Goal: Obtain resource: Download file/media

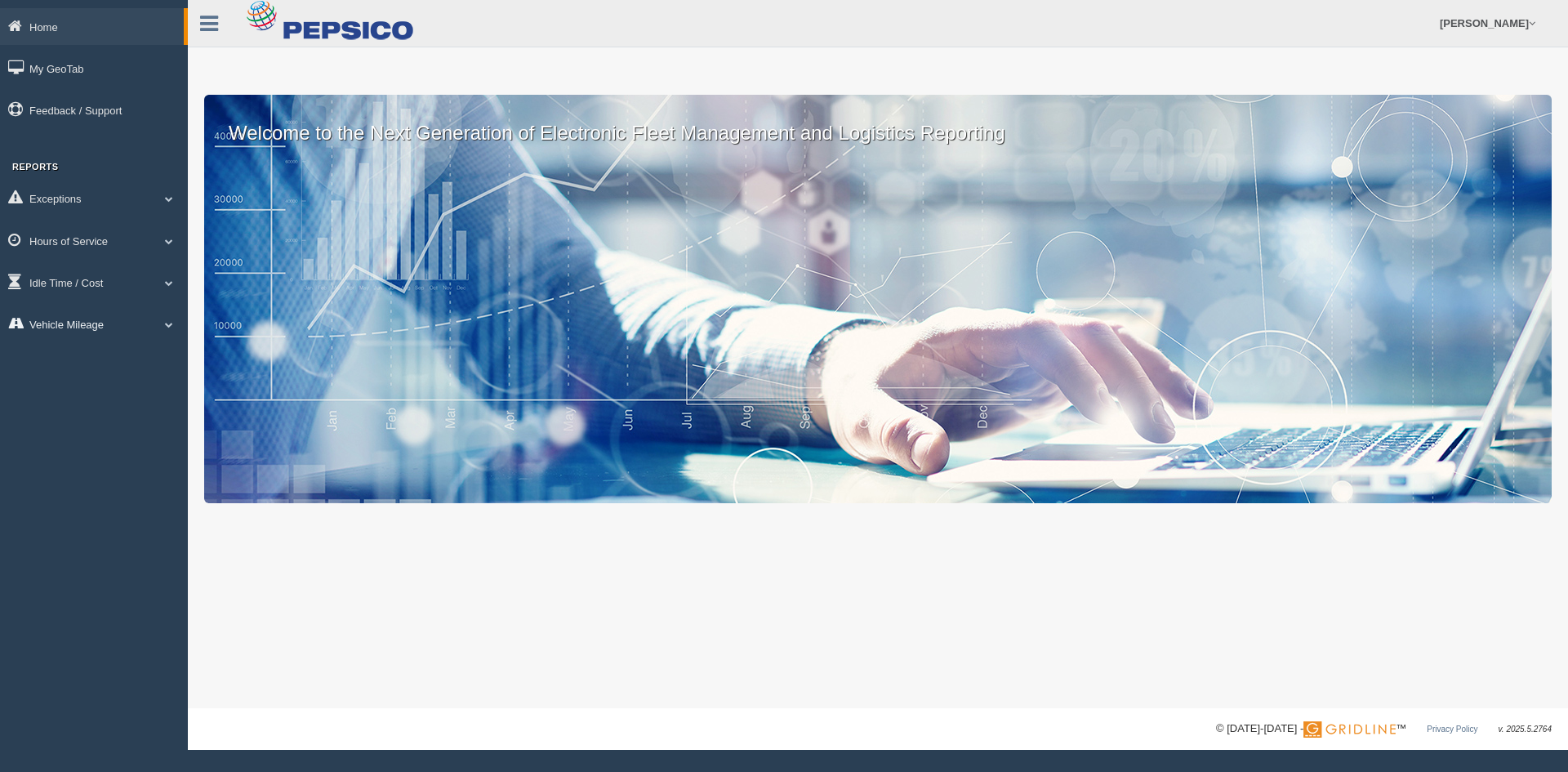
click at [78, 305] on link "Vehicle Mileage" at bounding box center [94, 324] width 188 height 37
click at [91, 344] on li "Vehicle Mileage Vehicle Mileage Vehicle Mileage Trend Vehicle Mileage By Period" at bounding box center [94, 370] width 188 height 129
click at [96, 358] on link "Vehicle Mileage" at bounding box center [106, 361] width 154 height 29
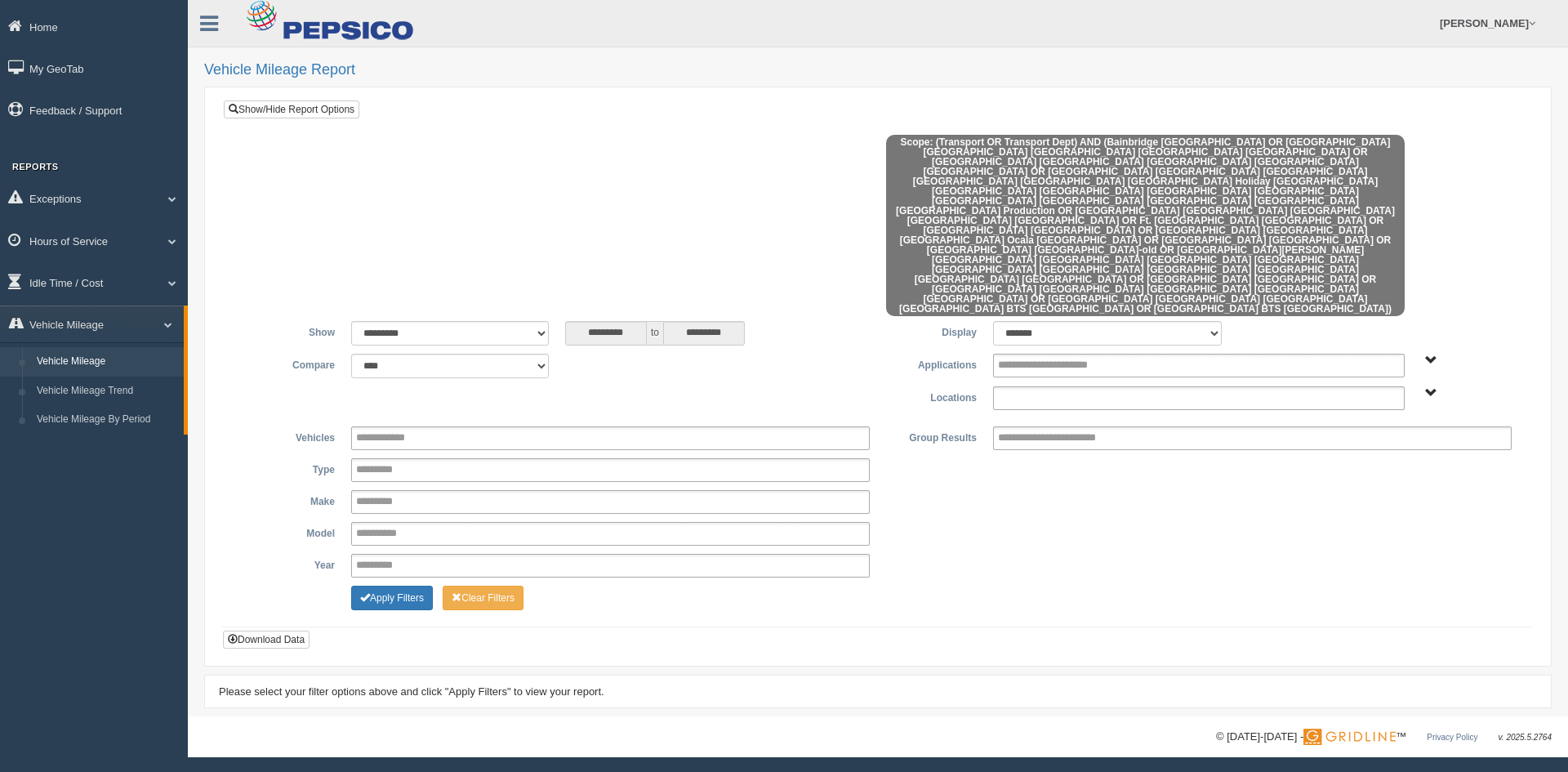
click at [1058, 388] on input "text" at bounding box center [1054, 398] width 112 height 20
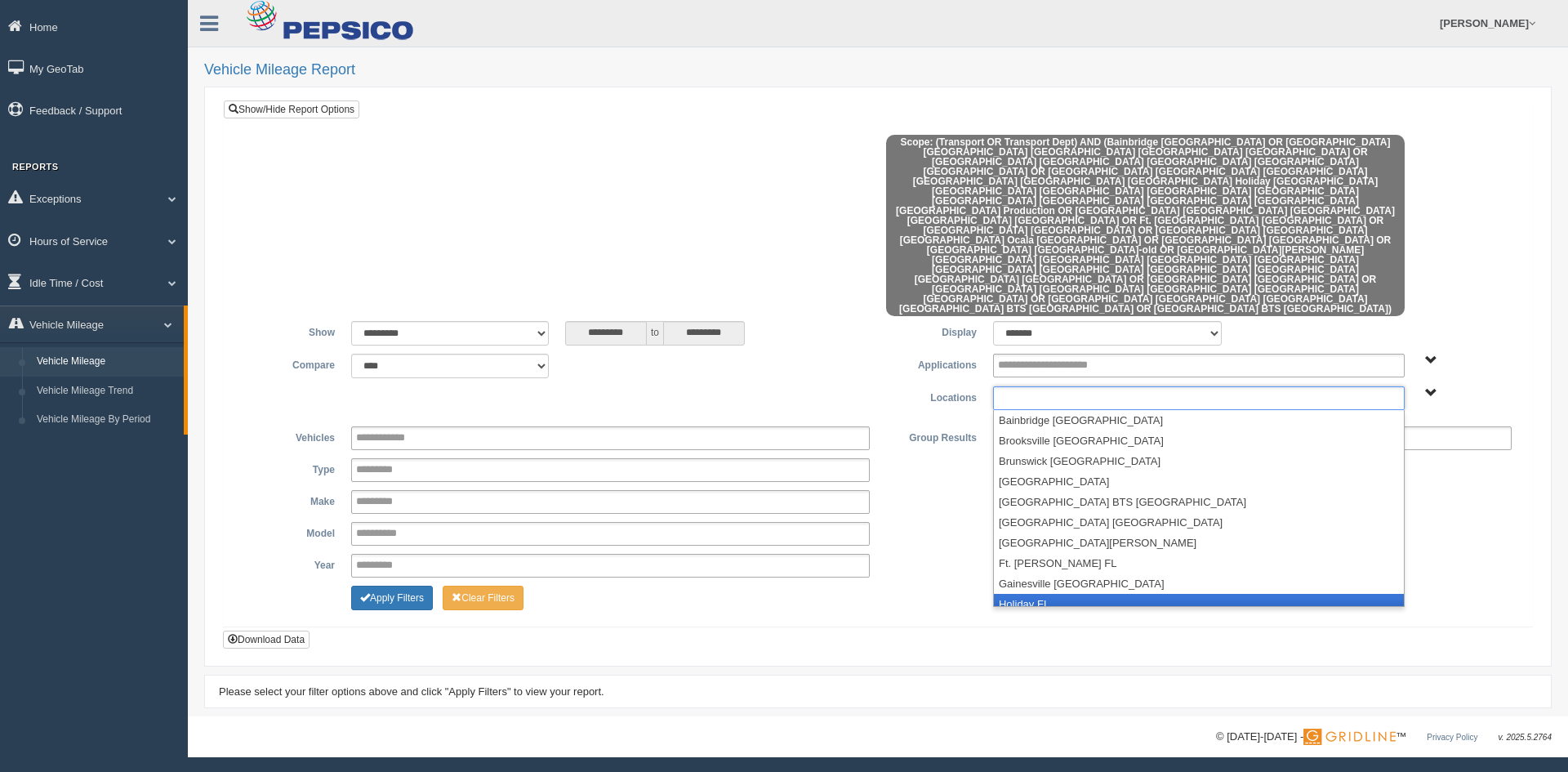
scroll to position [81, 0]
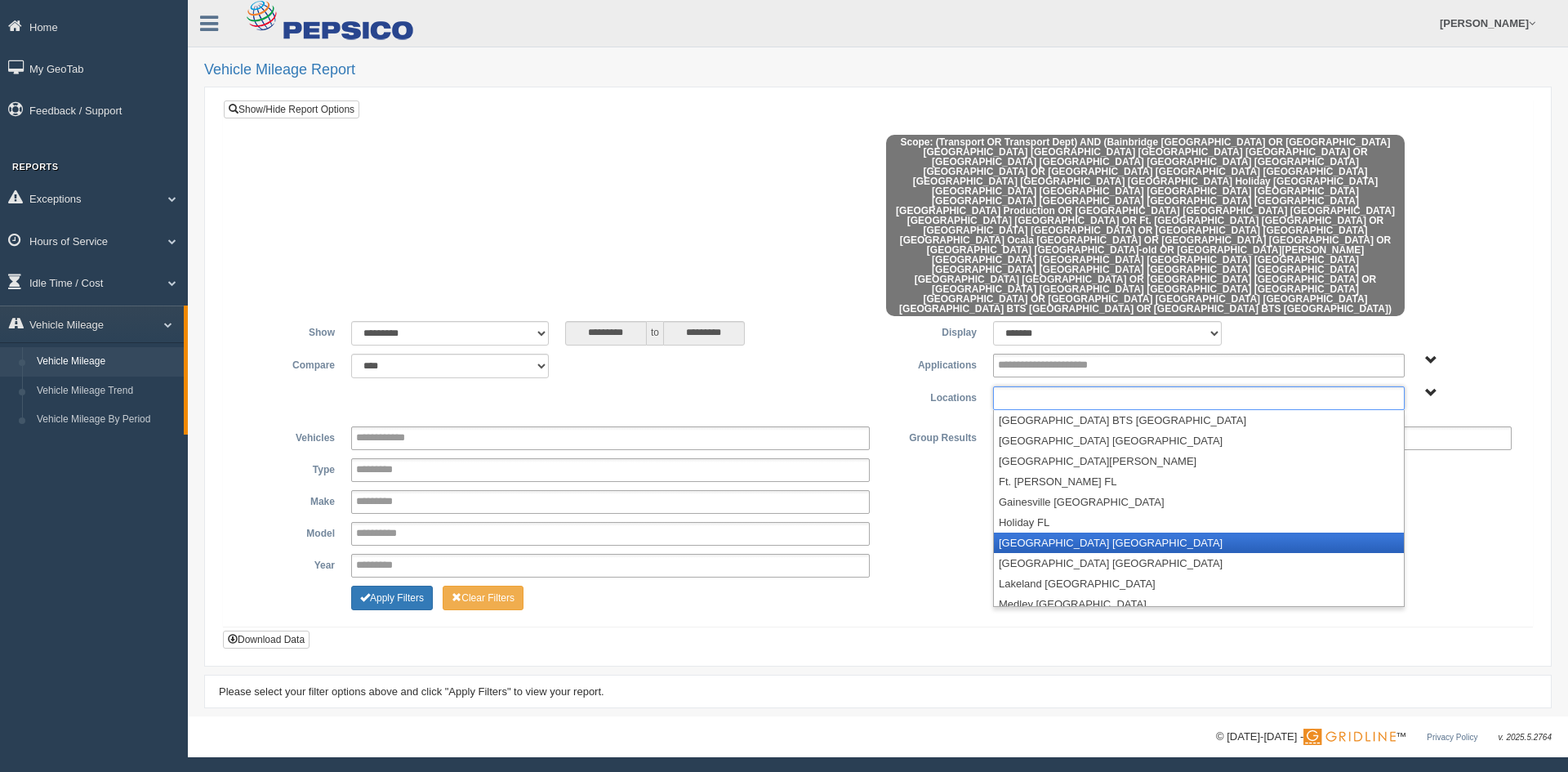
click at [1053, 532] on li "[GEOGRAPHIC_DATA] [GEOGRAPHIC_DATA]" at bounding box center [1198, 542] width 410 height 20
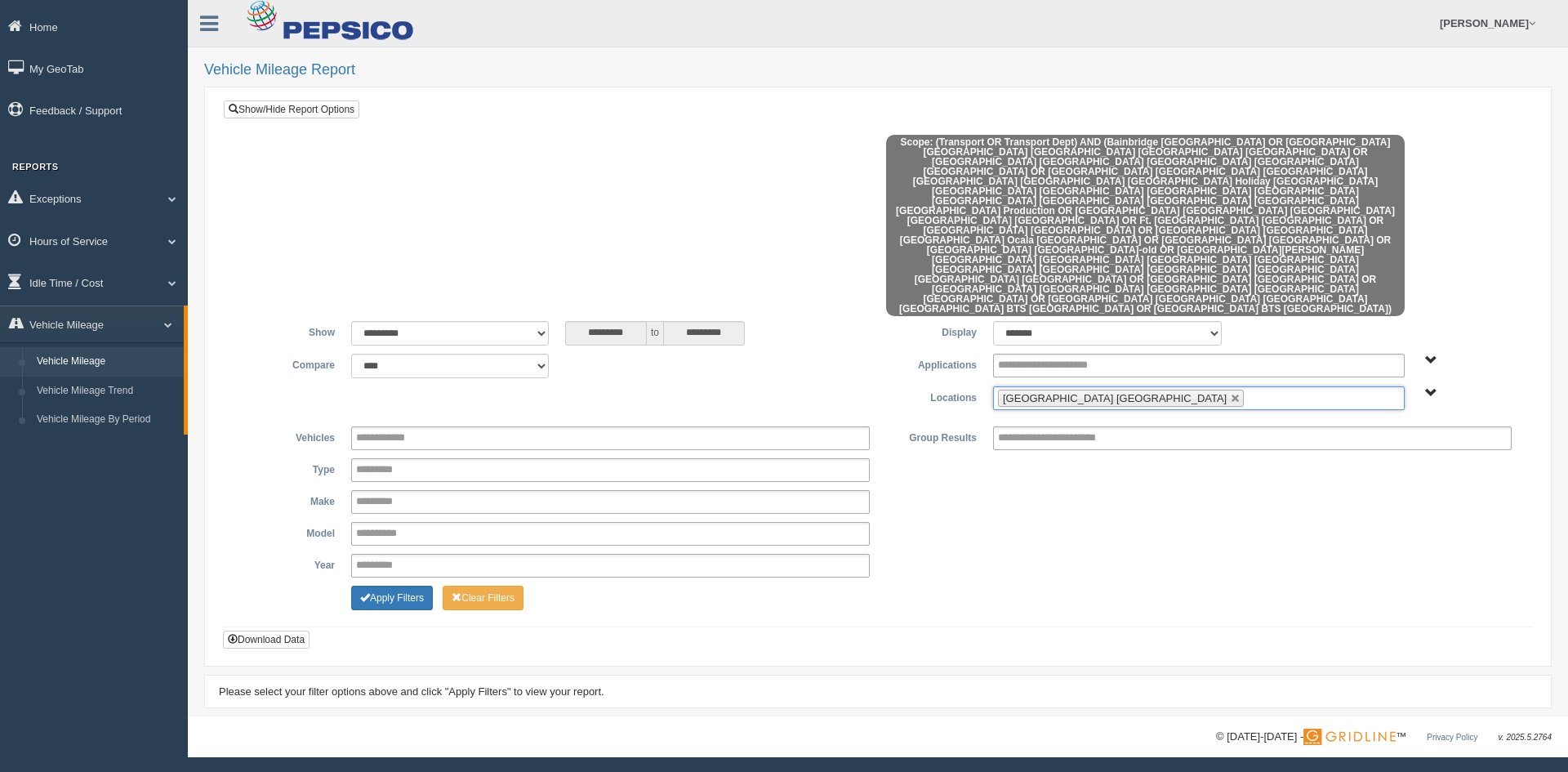
click at [1127, 386] on ul "Jacksonville FL" at bounding box center [1198, 398] width 411 height 23
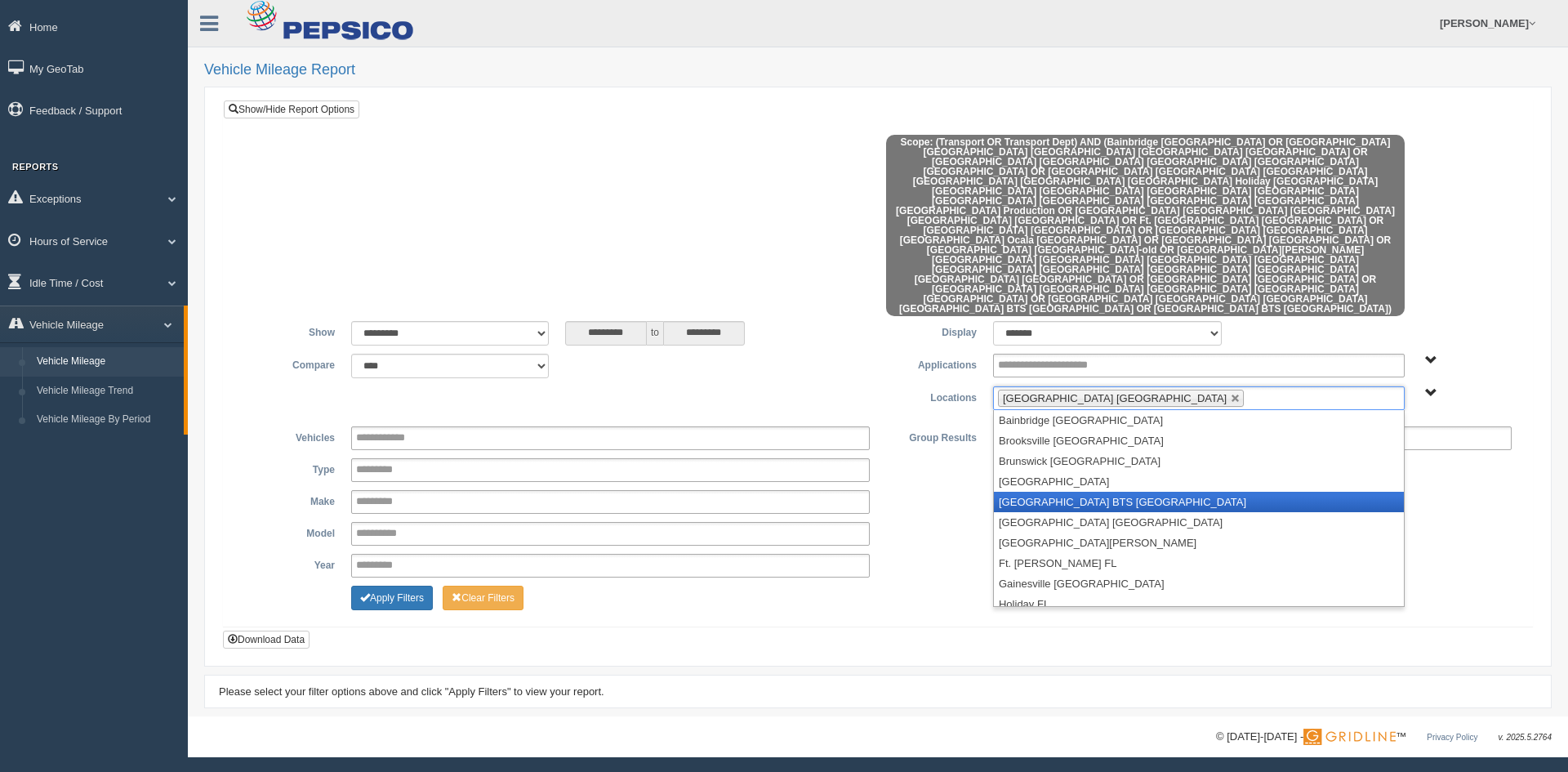
scroll to position [376, 0]
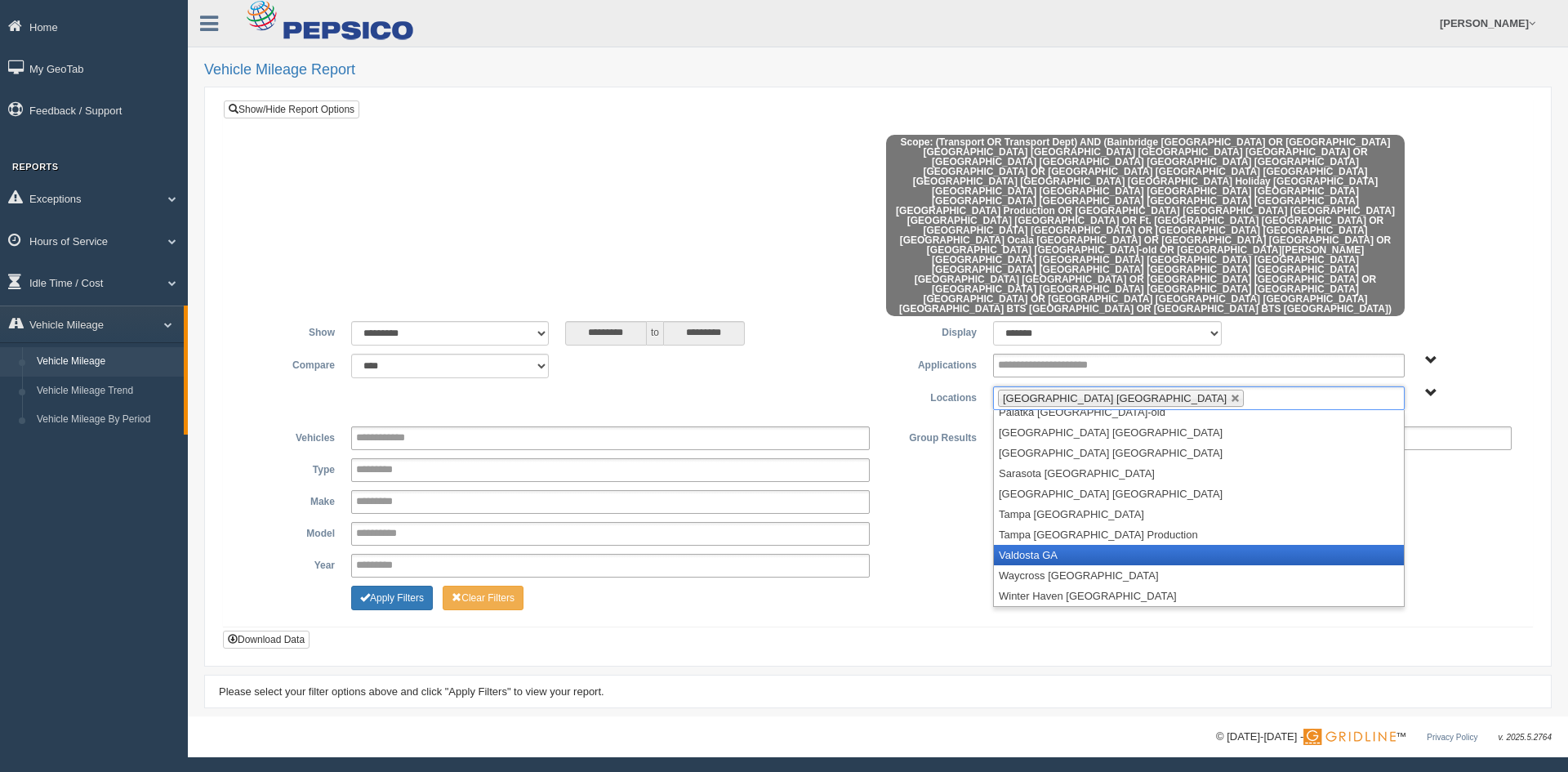
click at [1038, 545] on li "Valdosta GA" at bounding box center [1198, 555] width 410 height 20
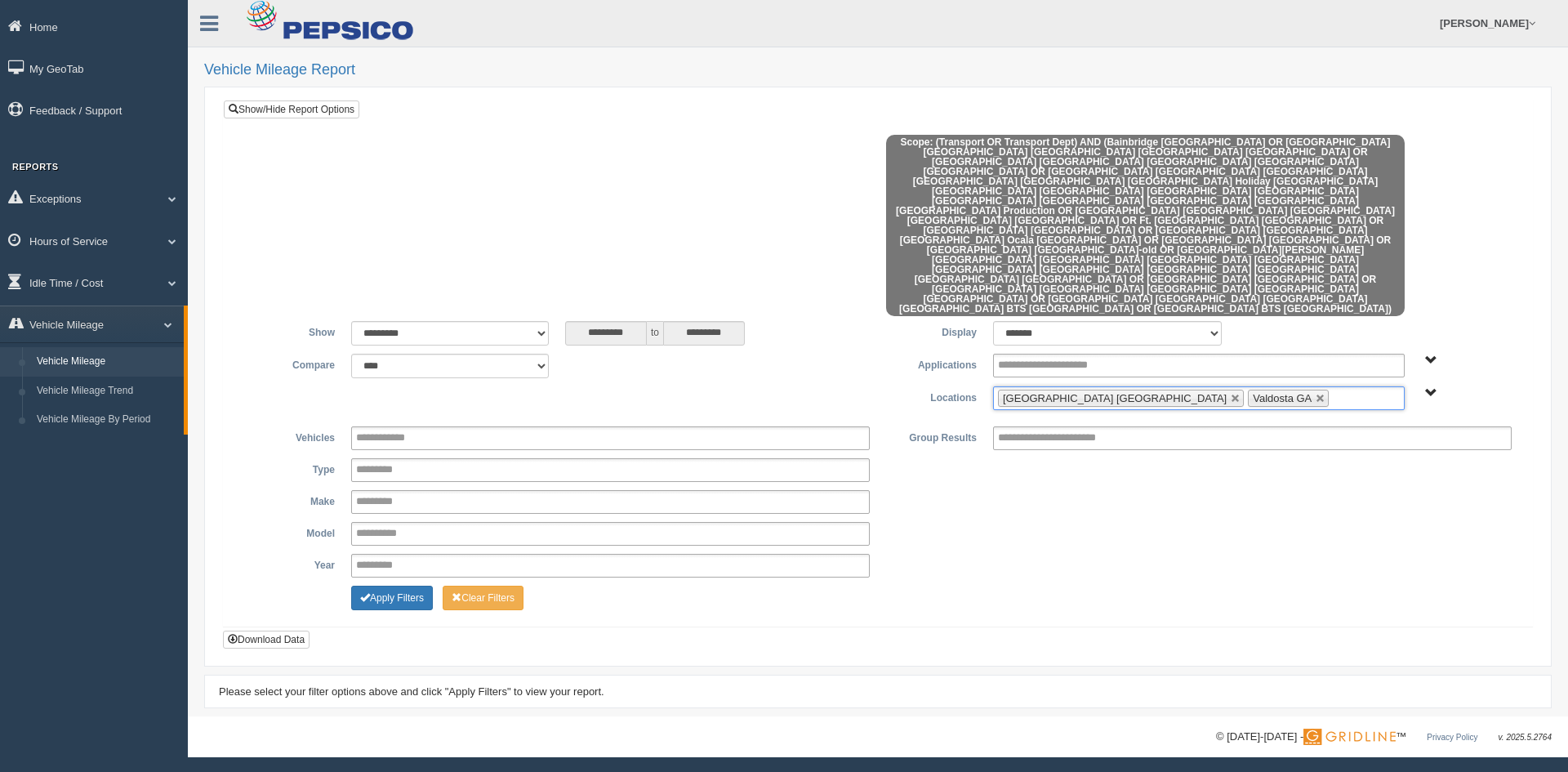
scroll to position [355, 0]
click at [391, 586] on button "Apply Filters" at bounding box center [391, 598] width 81 height 24
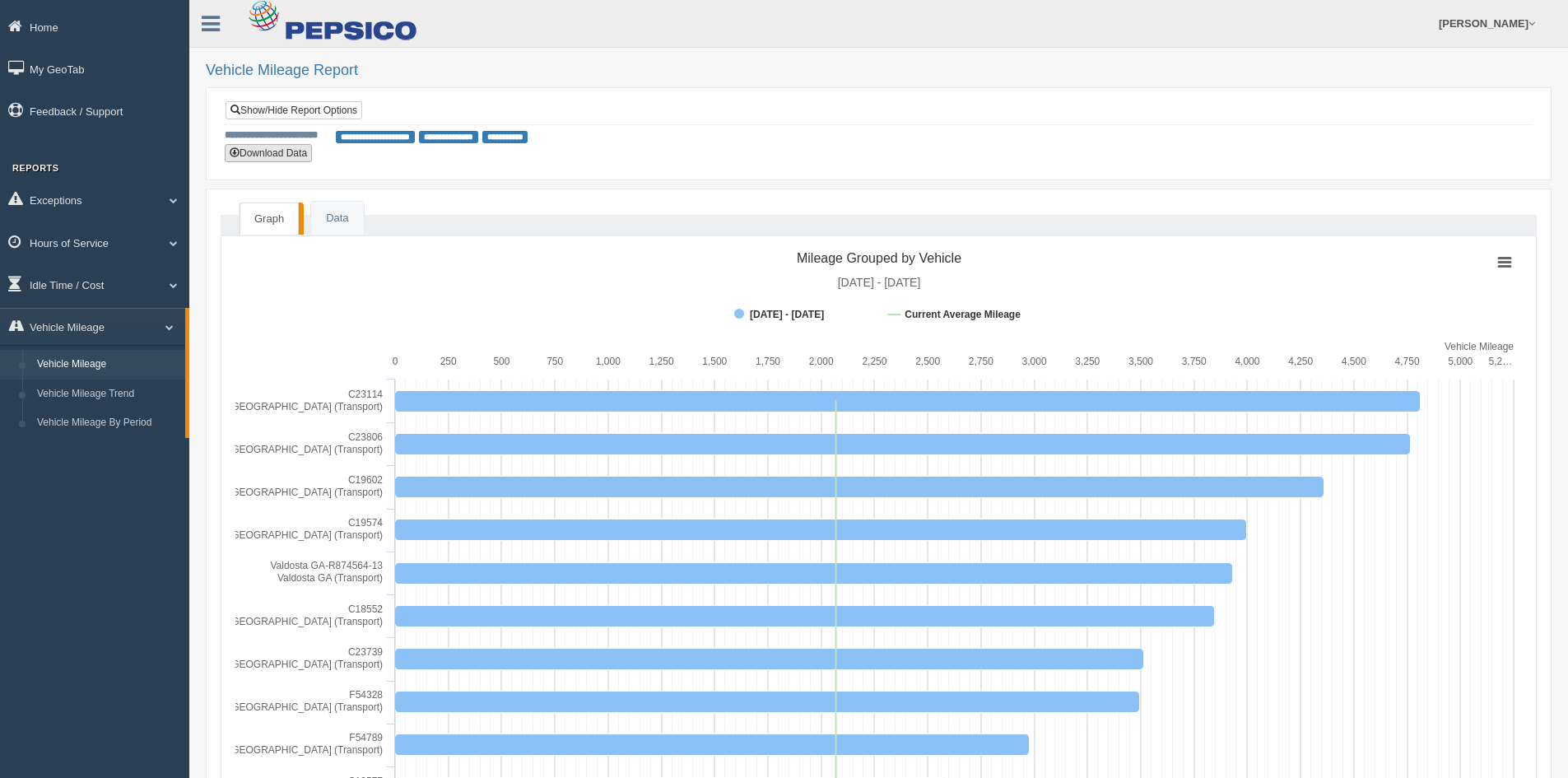
click at [270, 147] on button "Download Data" at bounding box center [268, 153] width 87 height 18
